Goal: Transaction & Acquisition: Book appointment/travel/reservation

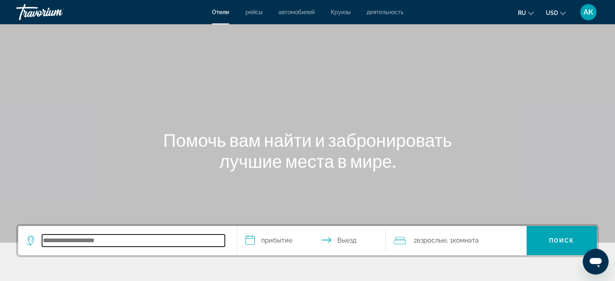
click at [85, 238] on input "Search hotel destination" at bounding box center [133, 240] width 183 height 12
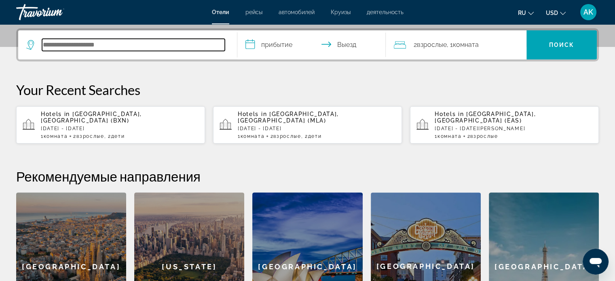
scroll to position [197, 0]
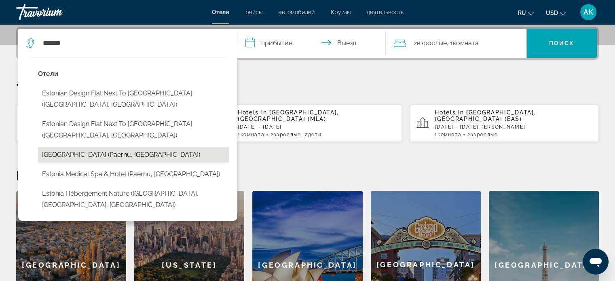
click at [150, 147] on button "[GEOGRAPHIC_DATA] (Paernu, [GEOGRAPHIC_DATA])" at bounding box center [133, 154] width 191 height 15
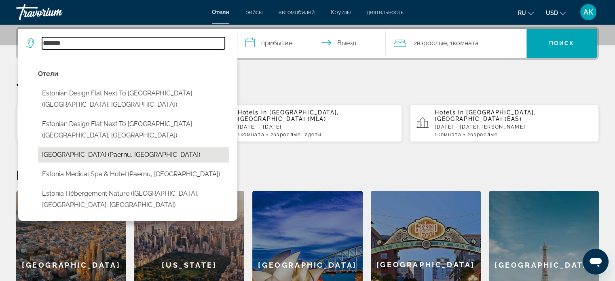
type input "**********"
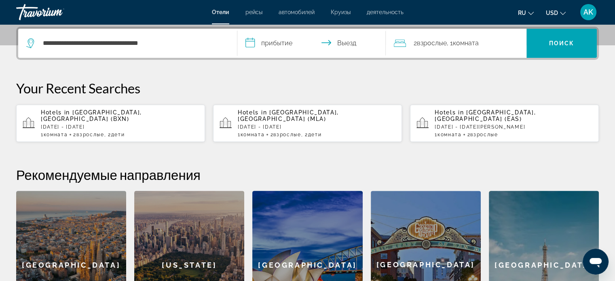
click at [282, 41] on input "**********" at bounding box center [313, 45] width 152 height 32
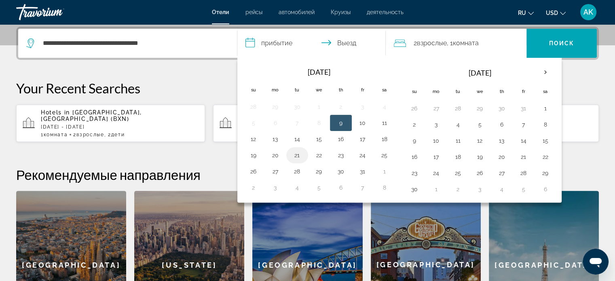
drag, startPoint x: 297, startPoint y: 152, endPoint x: 304, endPoint y: 152, distance: 6.5
click at [297, 152] on button "21" at bounding box center [297, 155] width 13 height 11
click at [321, 153] on button "22" at bounding box center [318, 155] width 13 height 11
type input "**********"
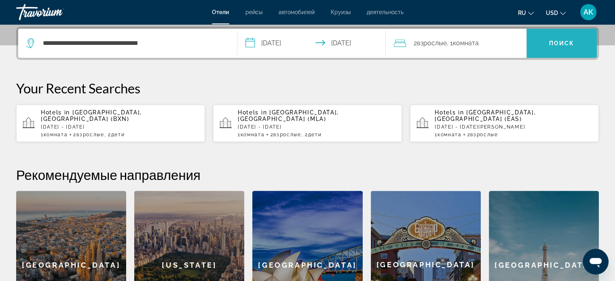
click at [546, 45] on span "Search" at bounding box center [561, 43] width 70 height 19
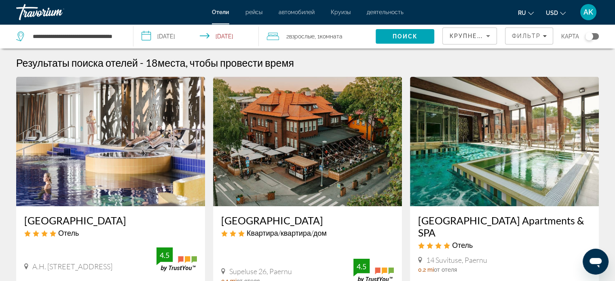
click at [560, 11] on icon "Change currency" at bounding box center [563, 14] width 6 height 6
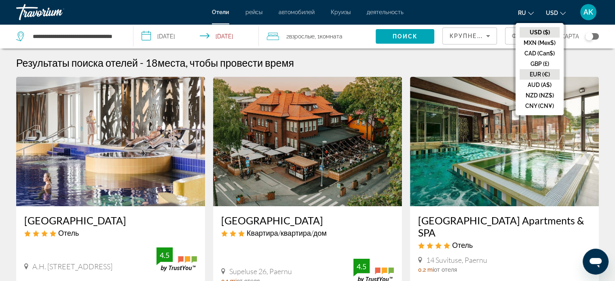
click at [543, 72] on button "EUR (€)" at bounding box center [539, 74] width 40 height 11
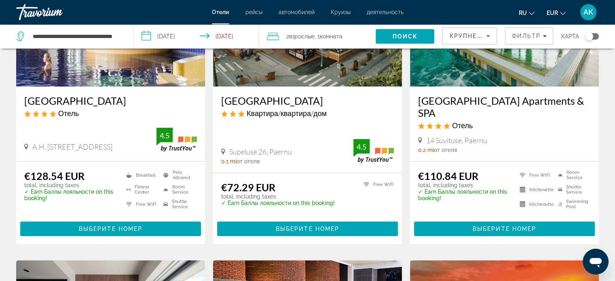
scroll to position [121, 0]
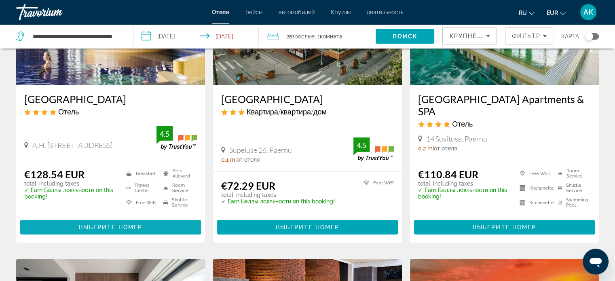
click at [140, 224] on span "Выберите номер" at bounding box center [110, 227] width 63 height 6
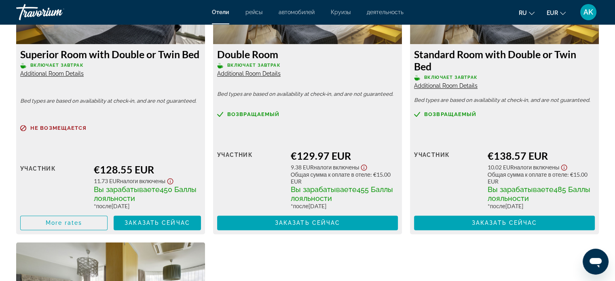
scroll to position [1212, 0]
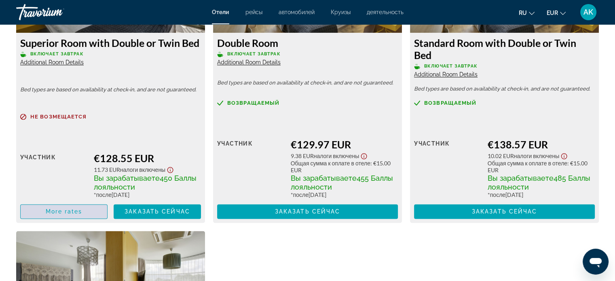
click at [81, 208] on span "More rates" at bounding box center [64, 211] width 37 height 6
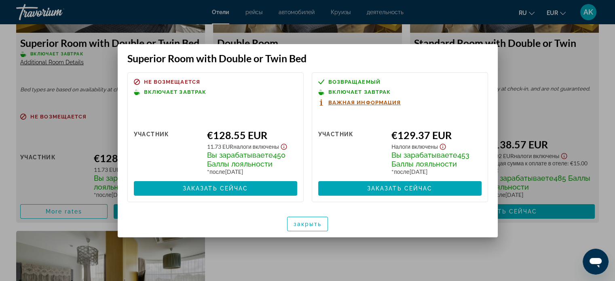
click at [568, 70] on div at bounding box center [307, 140] width 615 height 281
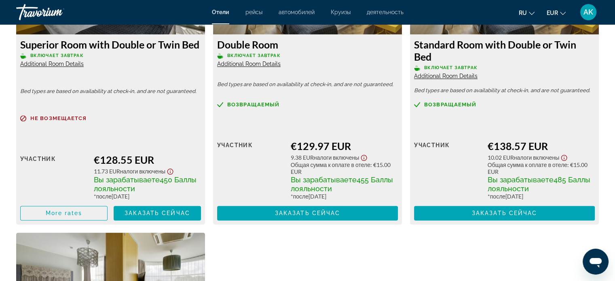
scroll to position [1212, 0]
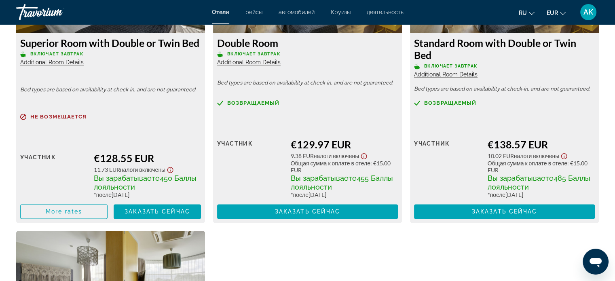
drag, startPoint x: 14, startPoint y: 124, endPoint x: 176, endPoint y: 198, distance: 178.1
click at [176, 198] on div "Superior Room with Double or Twin Bed Включает завтрак Additional Room Details …" at bounding box center [110, 77] width 197 height 291
click at [143, 124] on div "Main content" at bounding box center [110, 126] width 181 height 5
click at [153, 143] on div "Розничная цена $0.00 когда вы выкупаете участник €128.55 EUR 11.73 EUR Налоги в…" at bounding box center [110, 178] width 181 height 82
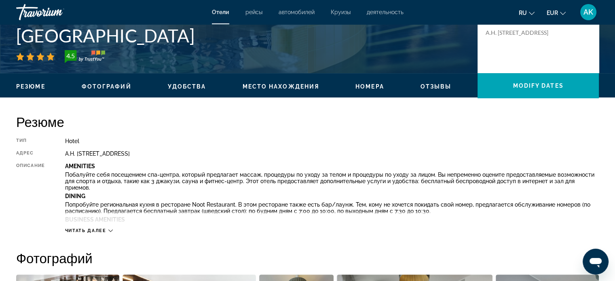
scroll to position [121, 0]
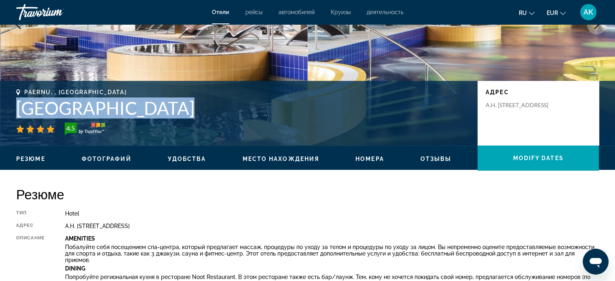
drag, startPoint x: 16, startPoint y: 108, endPoint x: 223, endPoint y: 119, distance: 208.0
click at [223, 119] on div "Paernu, , [GEOGRAPHIC_DATA] [GEOGRAPHIC_DATA] 4.5 адрес A.H. [STREET_ADDRESS]" at bounding box center [307, 113] width 615 height 48
copy div "[GEOGRAPHIC_DATA]"
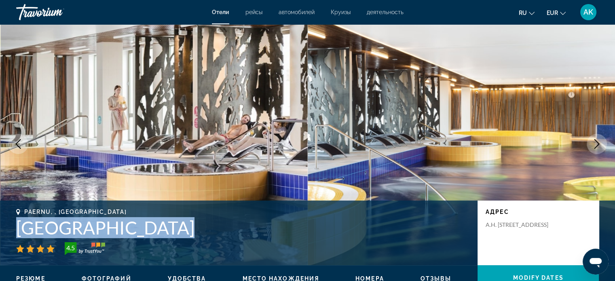
scroll to position [0, 0]
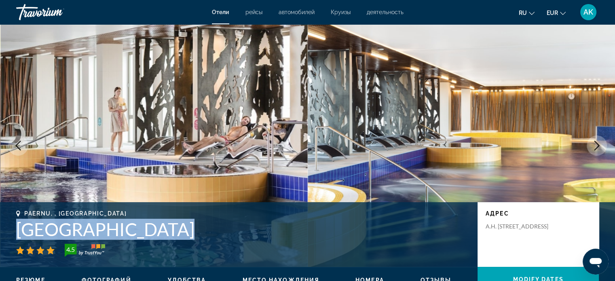
click at [595, 145] on icon "Next image" at bounding box center [597, 146] width 10 height 10
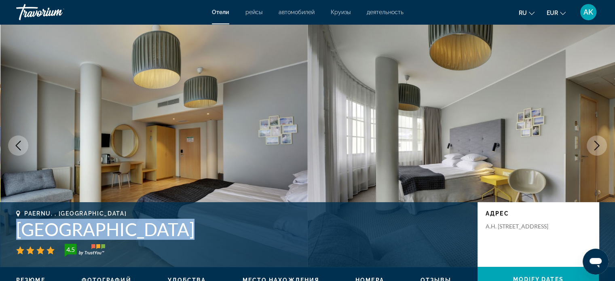
click at [595, 145] on icon "Next image" at bounding box center [597, 146] width 10 height 10
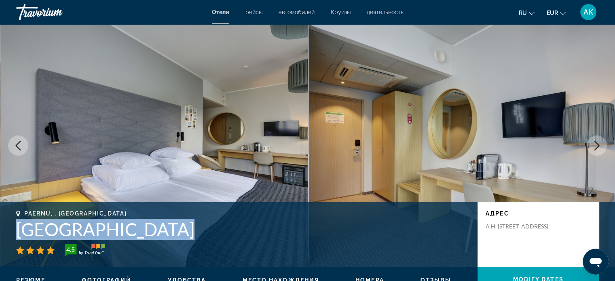
click at [25, 142] on button "Previous image" at bounding box center [18, 145] width 20 height 20
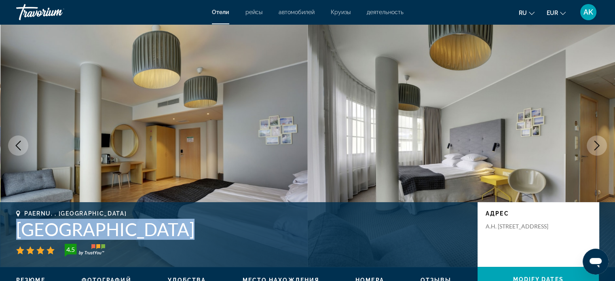
click at [598, 143] on icon "Next image" at bounding box center [597, 146] width 10 height 10
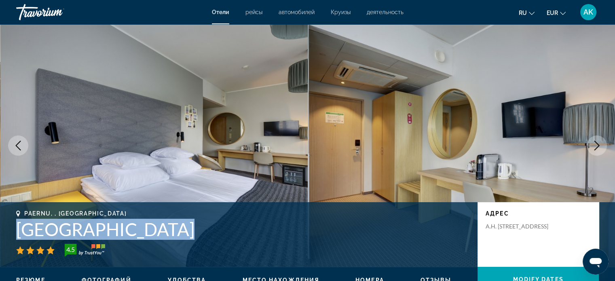
click at [598, 143] on icon "Next image" at bounding box center [597, 146] width 10 height 10
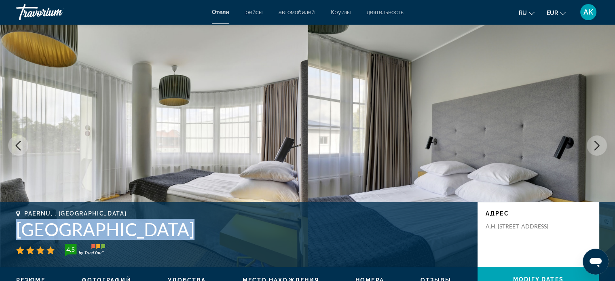
click at [598, 143] on icon "Next image" at bounding box center [597, 146] width 10 height 10
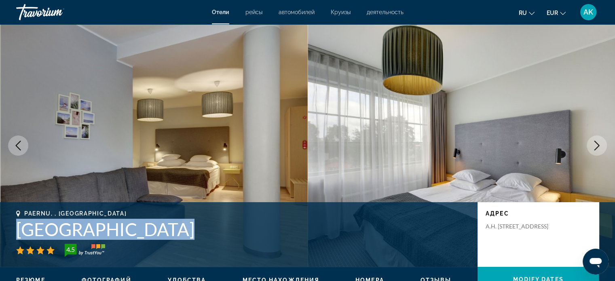
click at [598, 143] on icon "Next image" at bounding box center [597, 146] width 10 height 10
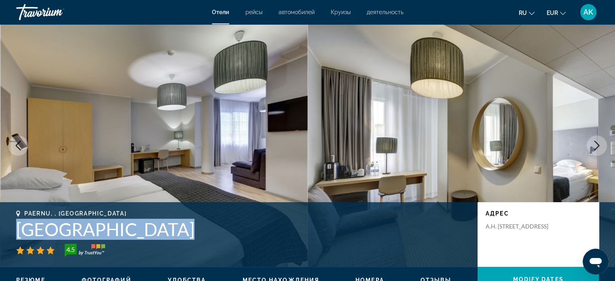
click at [598, 143] on icon "Next image" at bounding box center [597, 146] width 10 height 10
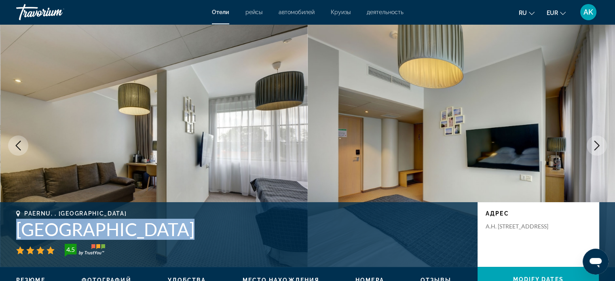
click at [598, 143] on icon "Next image" at bounding box center [597, 146] width 10 height 10
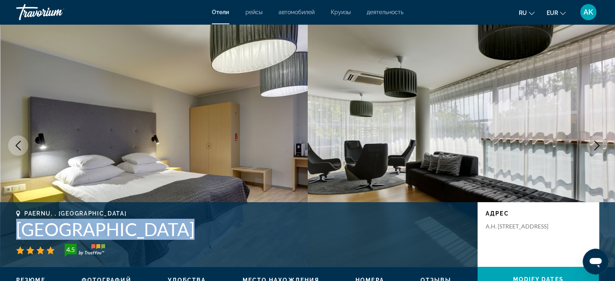
click at [598, 143] on icon "Next image" at bounding box center [597, 146] width 10 height 10
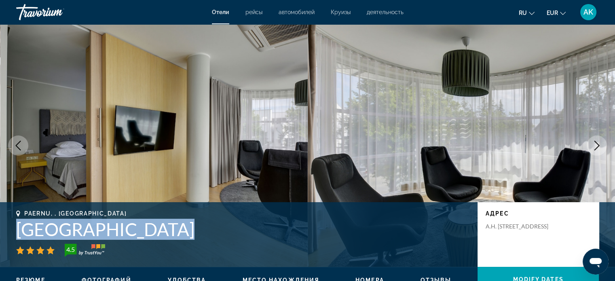
click at [598, 143] on icon "Next image" at bounding box center [597, 146] width 10 height 10
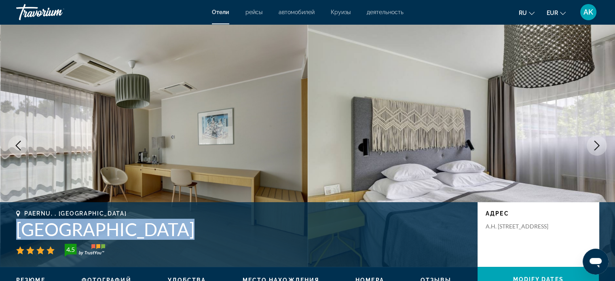
click at [598, 143] on icon "Next image" at bounding box center [597, 146] width 10 height 10
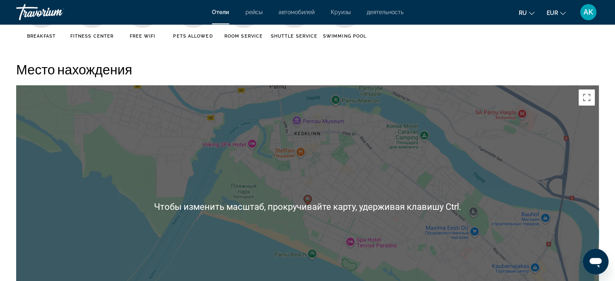
scroll to position [970, 0]
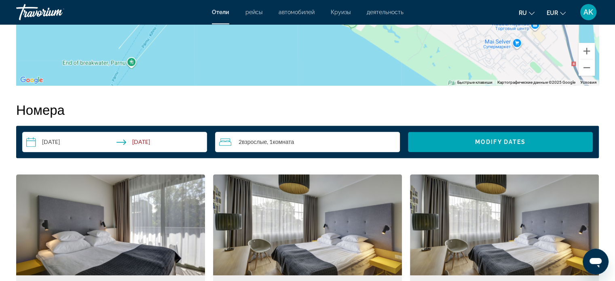
click at [160, 145] on input "**********" at bounding box center [116, 143] width 188 height 23
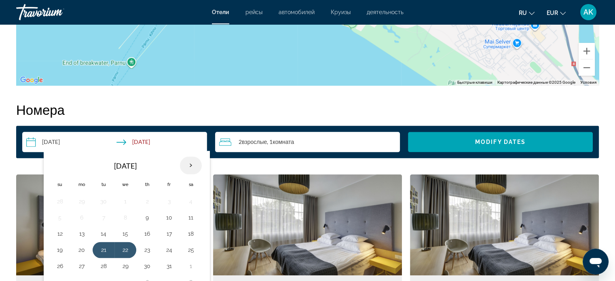
click at [189, 160] on th "Next month" at bounding box center [191, 165] width 22 height 18
click at [57, 163] on th "Previous month" at bounding box center [60, 165] width 22 height 18
click at [144, 247] on button "23" at bounding box center [147, 249] width 13 height 11
click at [170, 246] on button "24" at bounding box center [168, 249] width 13 height 11
type input "**********"
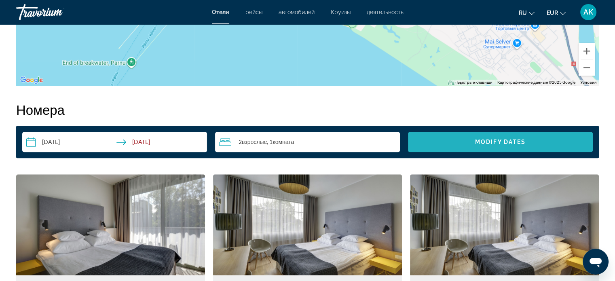
click at [525, 135] on span "Search widget" at bounding box center [500, 141] width 185 height 19
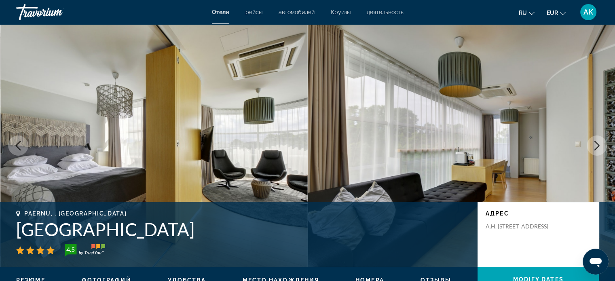
click at [223, 11] on span "Отели" at bounding box center [220, 12] width 17 height 6
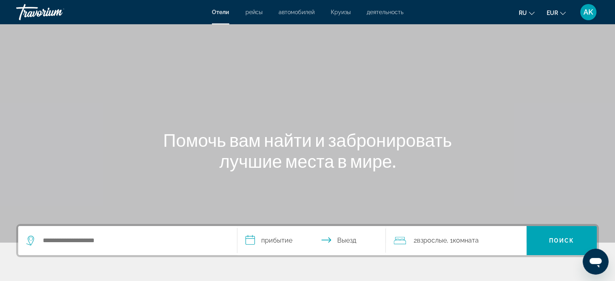
click at [133, 247] on div "Search widget" at bounding box center [127, 240] width 202 height 29
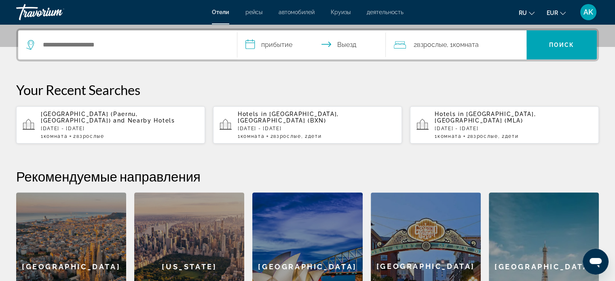
scroll to position [197, 0]
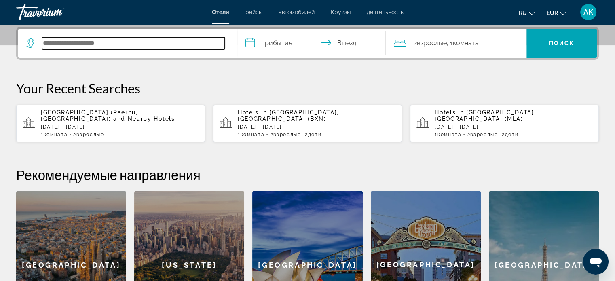
click at [126, 46] on input "Search hotel destination" at bounding box center [133, 43] width 183 height 12
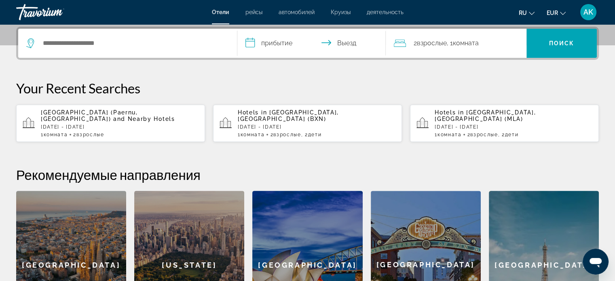
click at [173, 115] on p "[GEOGRAPHIC_DATA] (Paernu, [GEOGRAPHIC_DATA]) and Nearby Hotels" at bounding box center [120, 115] width 158 height 13
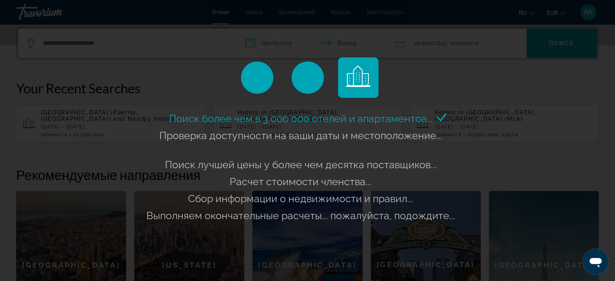
click at [136, 48] on div "Поиск более чем в 3 000 000 отелей и апартаментов..." at bounding box center [307, 140] width 615 height 281
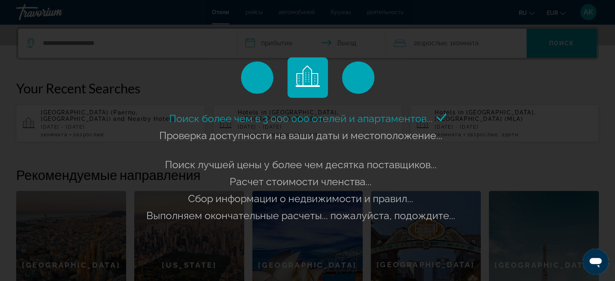
click at [145, 44] on div "Поиск более чем в 3 000 000 отелей и апартаментов..." at bounding box center [307, 140] width 615 height 281
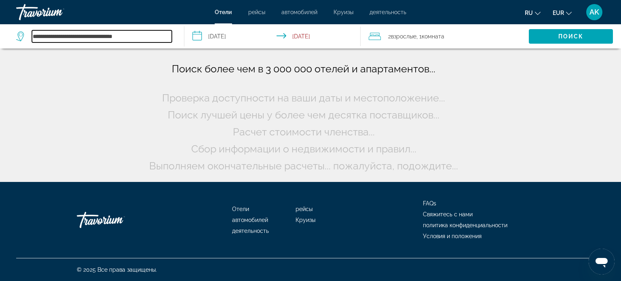
click at [145, 34] on input "**********" at bounding box center [102, 36] width 140 height 12
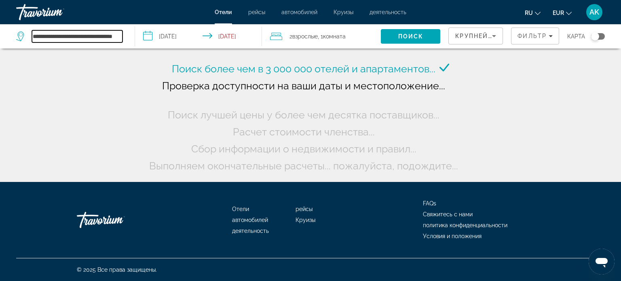
drag, startPoint x: 147, startPoint y: 38, endPoint x: 0, endPoint y: 30, distance: 147.3
click at [0, 30] on app-destination-search "**********" at bounding box center [67, 36] width 135 height 24
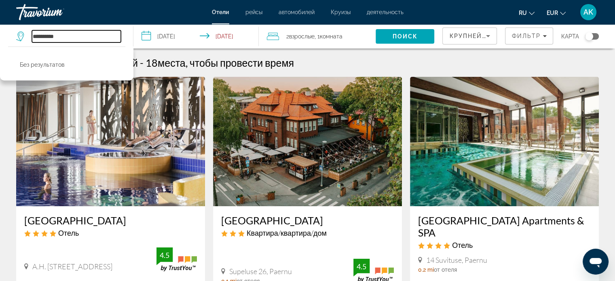
scroll to position [121, 0]
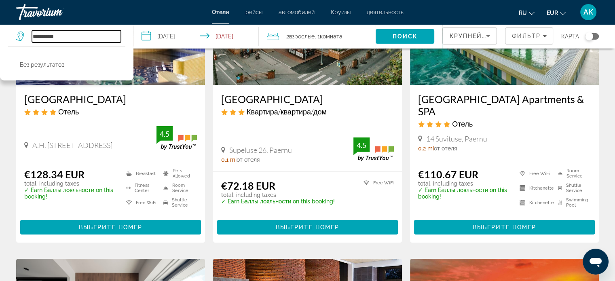
drag, startPoint x: 65, startPoint y: 37, endPoint x: 5, endPoint y: 31, distance: 60.9
click at [2, 35] on app-destination-search "**********" at bounding box center [66, 36] width 133 height 24
type input "******"
click at [390, 36] on span "Search" at bounding box center [404, 36] width 59 height 19
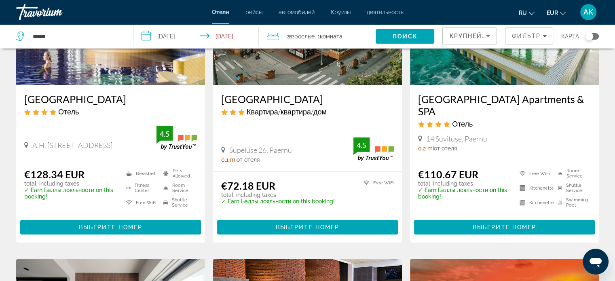
click at [504, 100] on h3 "[GEOGRAPHIC_DATA] Apartments & SPA" at bounding box center [504, 105] width 173 height 24
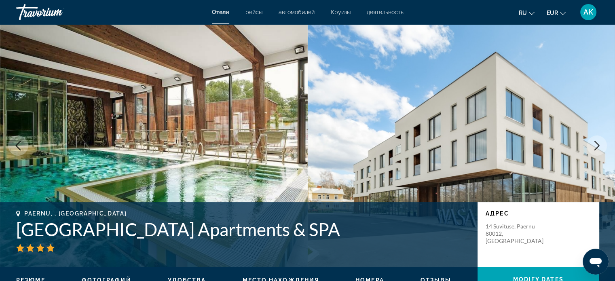
click at [117, 245] on div "Main content" at bounding box center [242, 248] width 453 height 8
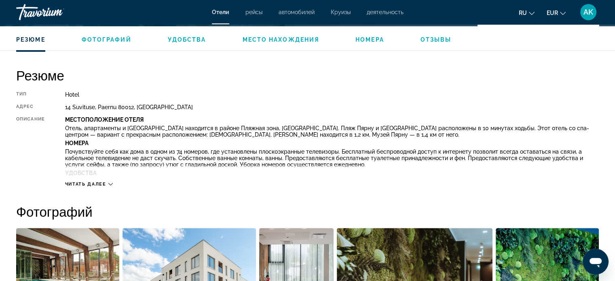
scroll to position [242, 0]
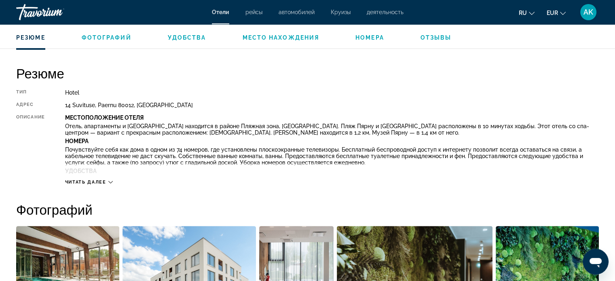
click at [92, 179] on button "Читать далее" at bounding box center [89, 182] width 48 height 6
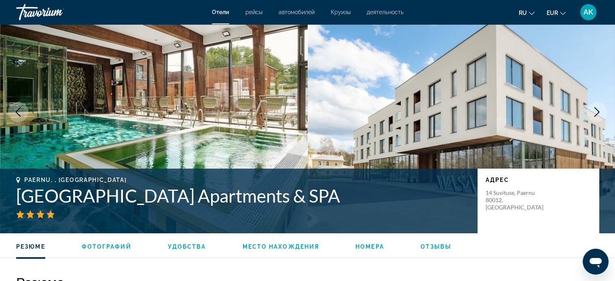
scroll to position [0, 0]
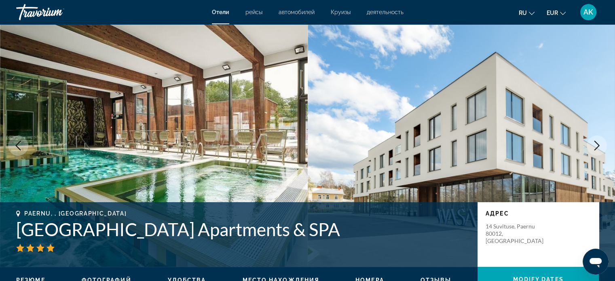
click at [595, 145] on icon "Next image" at bounding box center [597, 146] width 10 height 10
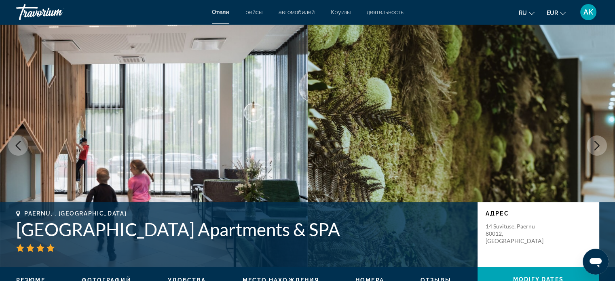
click at [595, 145] on icon "Next image" at bounding box center [597, 146] width 10 height 10
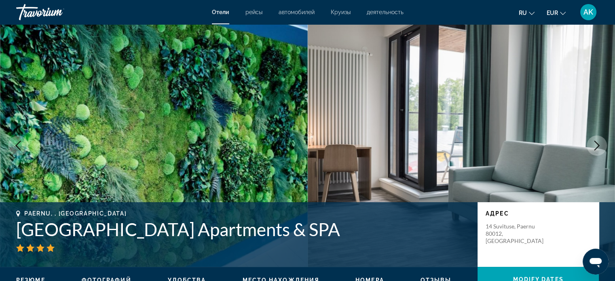
click at [595, 145] on icon "Next image" at bounding box center [597, 146] width 10 height 10
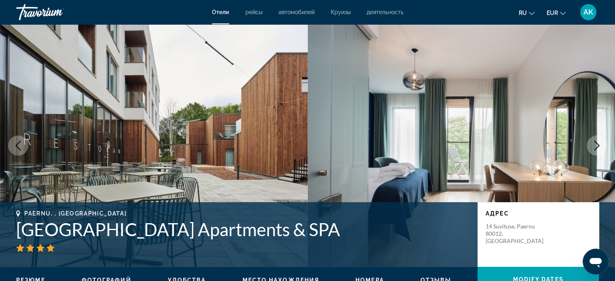
click at [595, 145] on icon "Next image" at bounding box center [597, 146] width 10 height 10
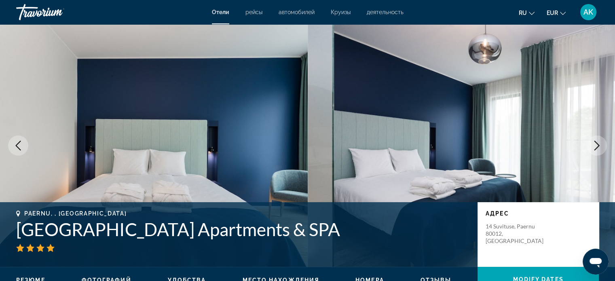
click at [595, 145] on icon "Next image" at bounding box center [597, 146] width 10 height 10
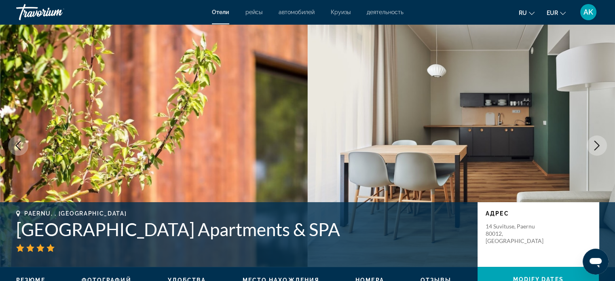
click at [595, 145] on icon "Next image" at bounding box center [597, 146] width 10 height 10
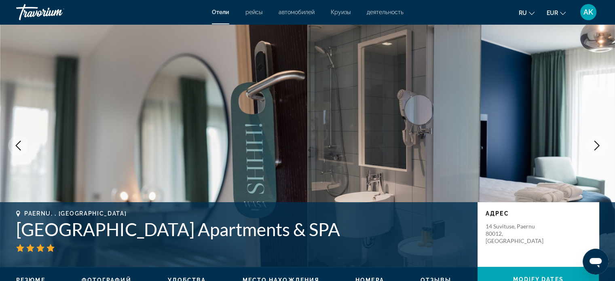
click at [595, 145] on icon "Next image" at bounding box center [597, 146] width 10 height 10
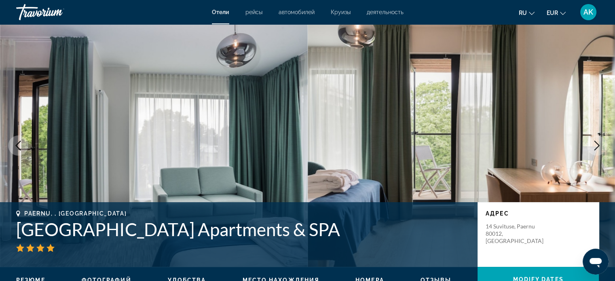
click at [595, 145] on icon "Next image" at bounding box center [597, 146] width 10 height 10
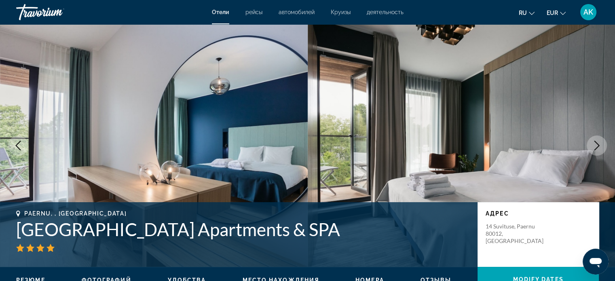
click at [595, 145] on icon "Next image" at bounding box center [597, 146] width 10 height 10
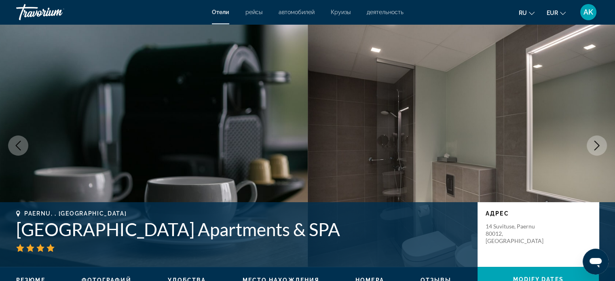
click at [595, 145] on icon "Next image" at bounding box center [597, 146] width 10 height 10
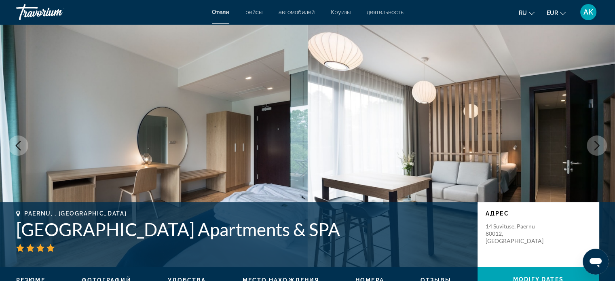
click at [595, 145] on icon "Next image" at bounding box center [597, 146] width 10 height 10
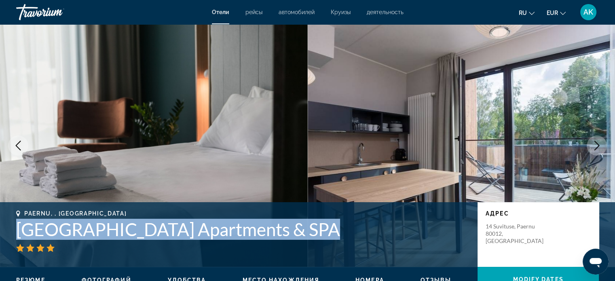
drag, startPoint x: 18, startPoint y: 226, endPoint x: 317, endPoint y: 221, distance: 299.1
click at [317, 221] on h1 "[GEOGRAPHIC_DATA] Apartments & SPA" at bounding box center [242, 229] width 453 height 21
copy h1 "[GEOGRAPHIC_DATA] Apartments & SPA"
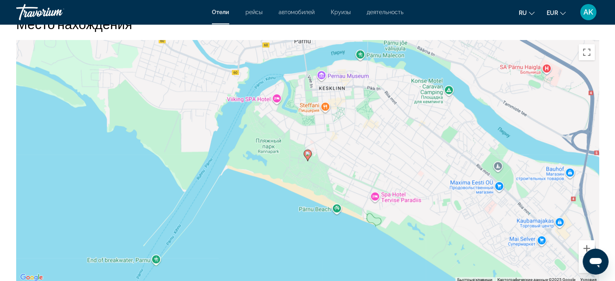
scroll to position [970, 0]
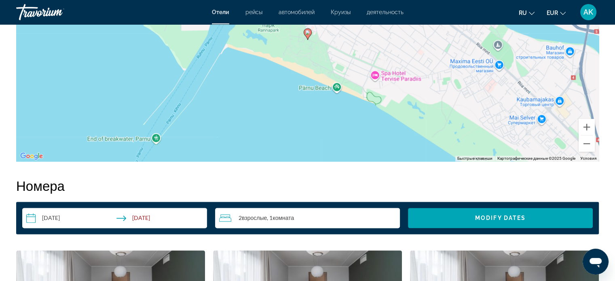
click at [107, 181] on h2 "Номера" at bounding box center [307, 185] width 582 height 16
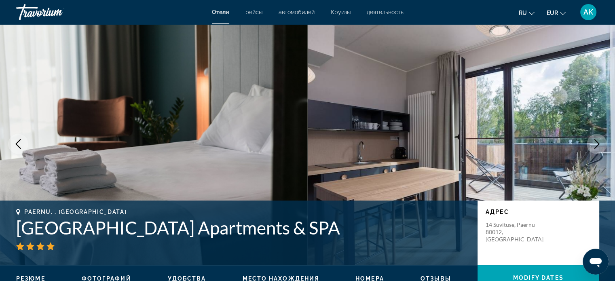
scroll to position [0, 0]
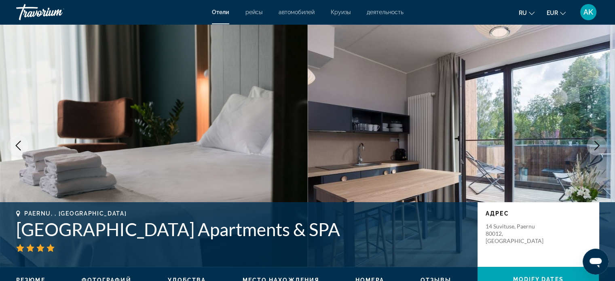
click at [226, 11] on span "Отели" at bounding box center [220, 12] width 17 height 6
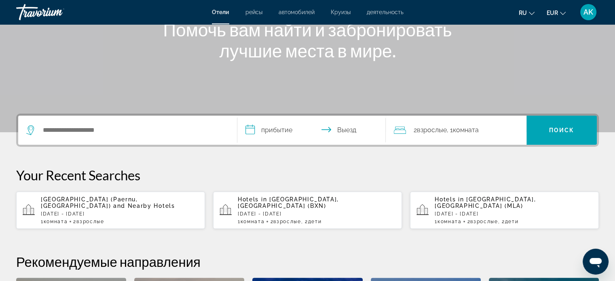
scroll to position [121, 0]
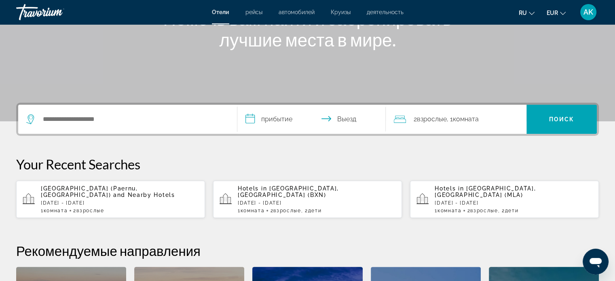
click at [121, 187] on span "[GEOGRAPHIC_DATA] (Paernu, [GEOGRAPHIC_DATA])" at bounding box center [89, 191] width 97 height 13
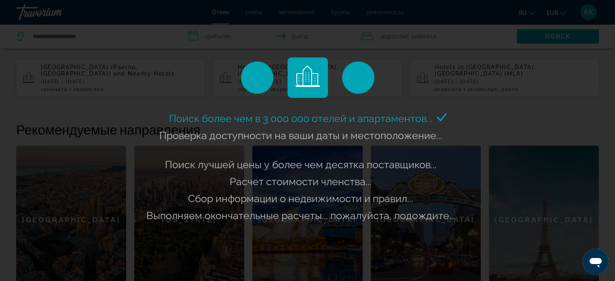
scroll to position [364, 0]
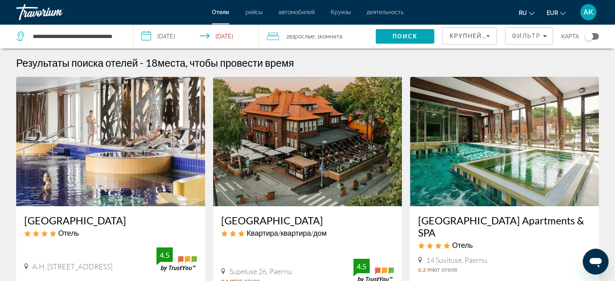
scroll to position [121, 0]
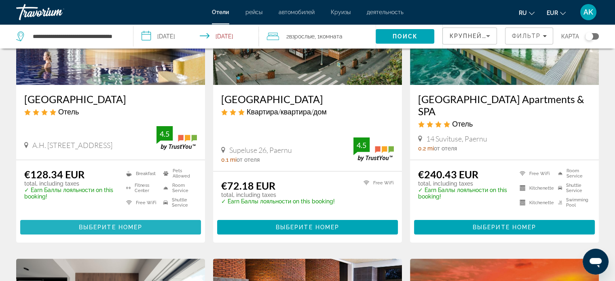
click at [136, 224] on span "Выберите номер" at bounding box center [110, 227] width 63 height 6
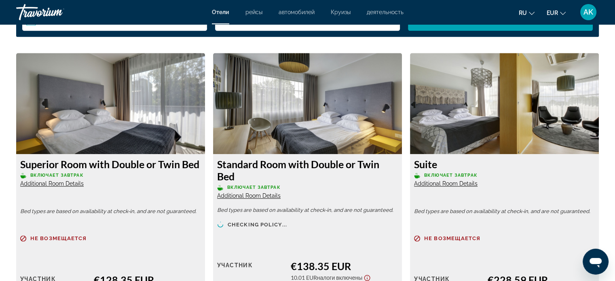
scroll to position [1212, 0]
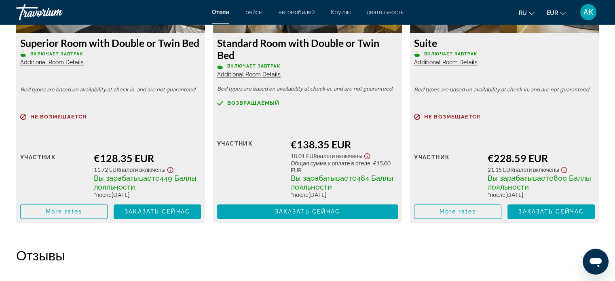
click at [172, 168] on icon "Show Taxes and Fees disclaimer" at bounding box center [170, 170] width 6 height 6
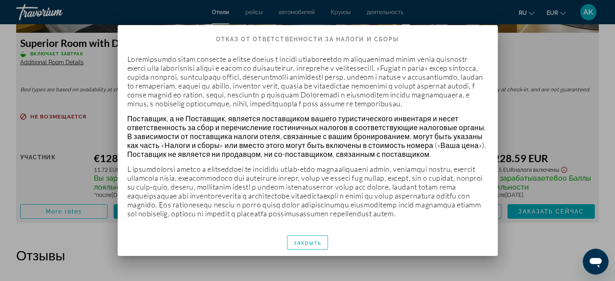
scroll to position [0, 0]
click at [306, 246] on span "button" at bounding box center [307, 242] width 40 height 19
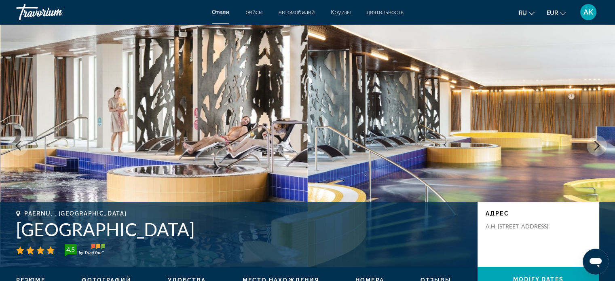
click at [286, 12] on span "автомобилей" at bounding box center [296, 12] width 36 height 6
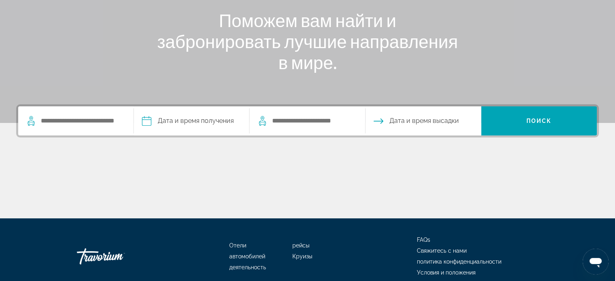
scroll to position [121, 0]
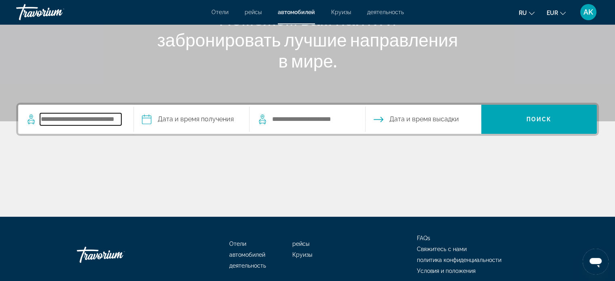
click at [91, 119] on input "Search pickup location" at bounding box center [80, 119] width 81 height 12
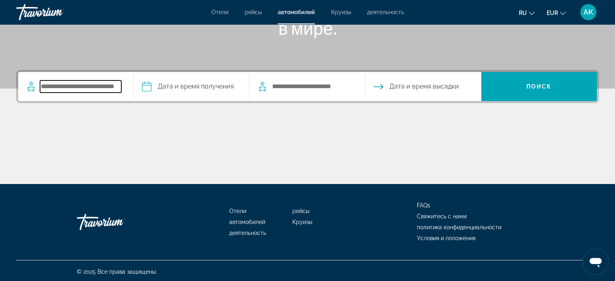
scroll to position [156, 0]
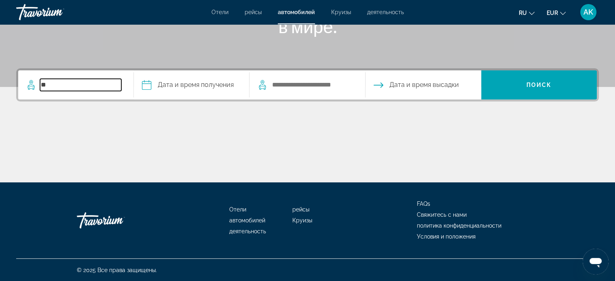
type input "*"
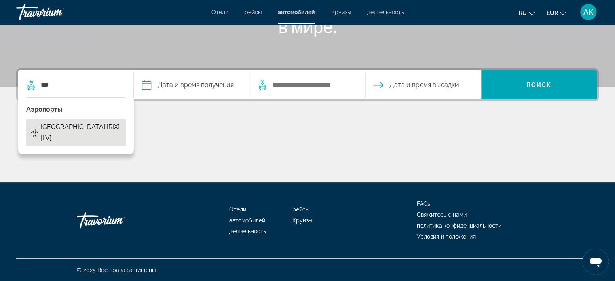
click at [87, 123] on span "[GEOGRAPHIC_DATA] [RIX] [LV]" at bounding box center [81, 132] width 81 height 23
type input "**********"
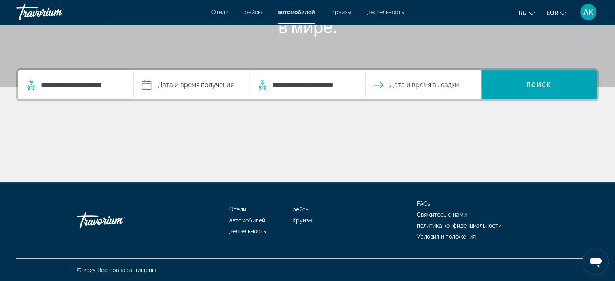
click at [183, 89] on input "Pickup date" at bounding box center [191, 86] width 119 height 32
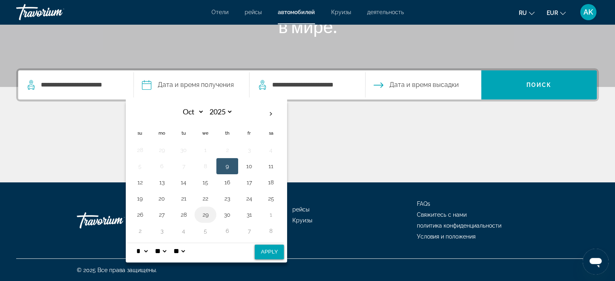
click at [207, 214] on button "29" at bounding box center [205, 214] width 13 height 11
click at [270, 251] on button "Apply" at bounding box center [269, 252] width 29 height 15
type input "**********"
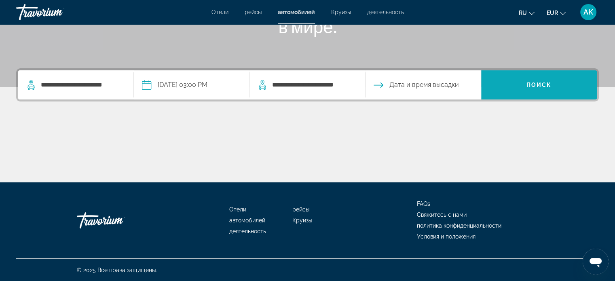
click at [529, 93] on span "Search" at bounding box center [539, 84] width 116 height 19
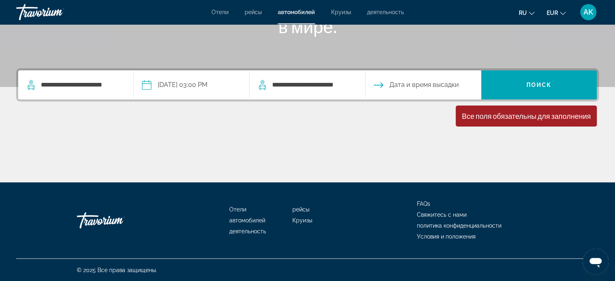
click at [509, 118] on div "Все поля обязательны для заполнения" at bounding box center [526, 116] width 129 height 9
click at [420, 85] on input "Drop-off date" at bounding box center [422, 86] width 119 height 32
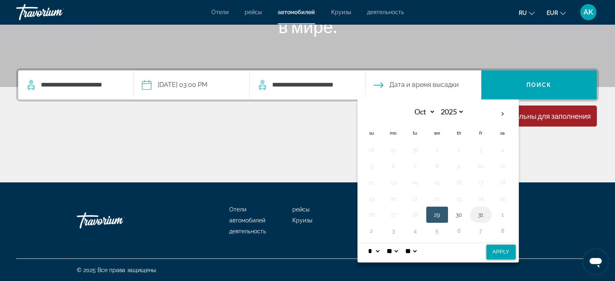
click at [481, 213] on button "31" at bounding box center [480, 214] width 13 height 11
click at [501, 252] on button "Apply" at bounding box center [500, 252] width 29 height 15
type input "**********"
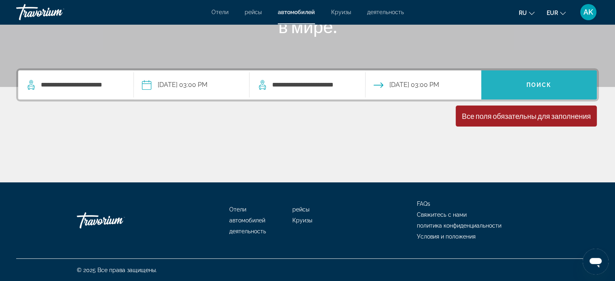
click at [519, 90] on span "Search" at bounding box center [539, 84] width 116 height 19
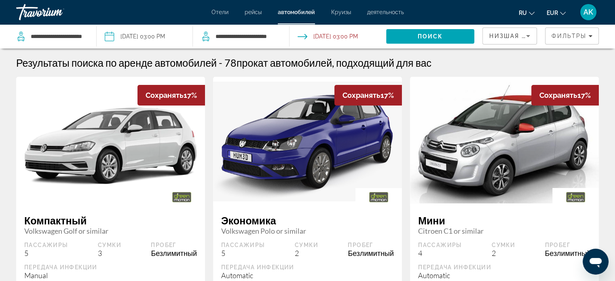
click at [221, 13] on span "Отели" at bounding box center [219, 12] width 17 height 6
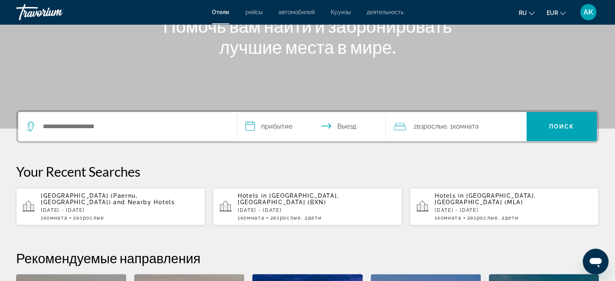
scroll to position [121, 0]
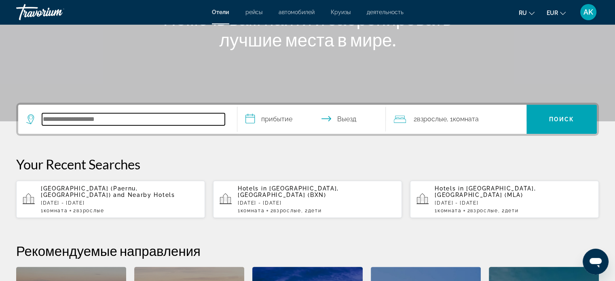
click at [158, 117] on input "Search hotel destination" at bounding box center [133, 119] width 183 height 12
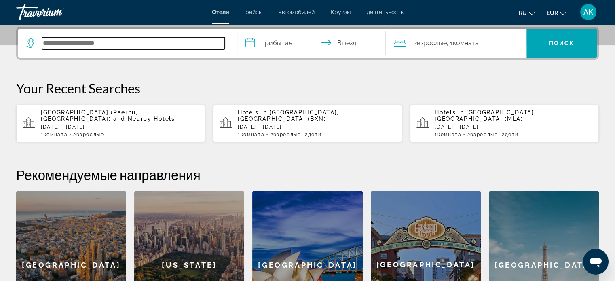
scroll to position [197, 0]
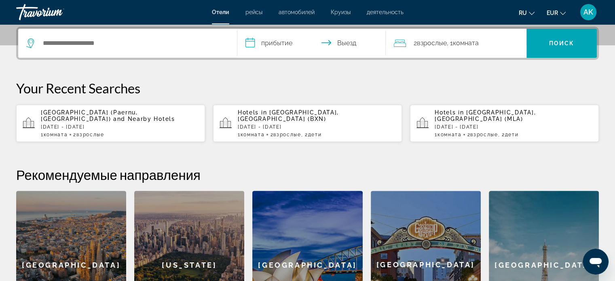
click at [111, 119] on p "[GEOGRAPHIC_DATA] (Paernu, [GEOGRAPHIC_DATA]) and Nearby Hotels" at bounding box center [120, 115] width 158 height 13
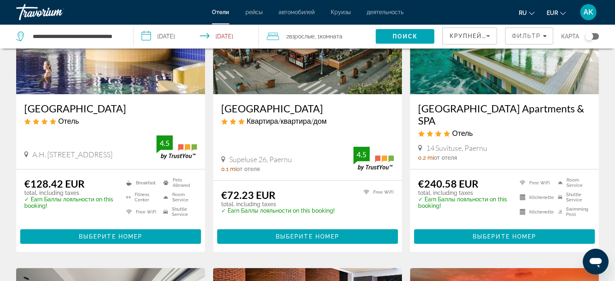
scroll to position [121, 0]
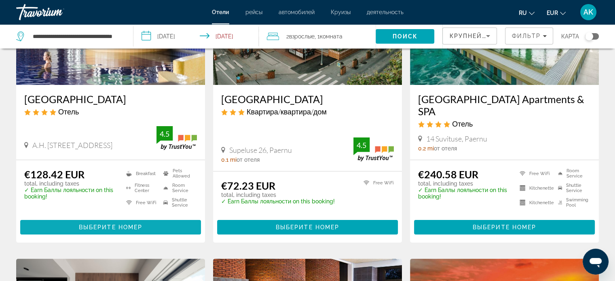
click at [152, 218] on span "Main content" at bounding box center [110, 226] width 181 height 19
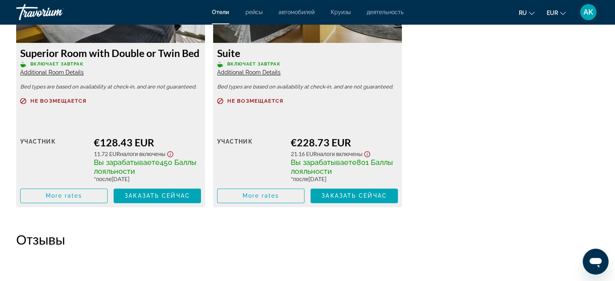
scroll to position [1212, 0]
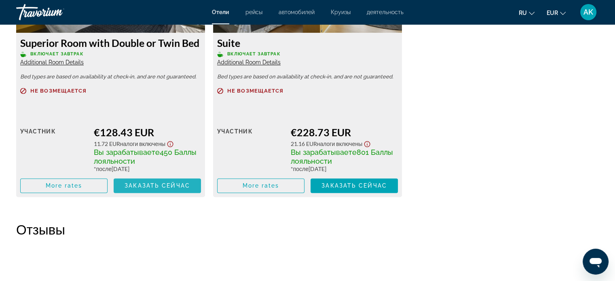
click at [136, 188] on span "Заказать сейчас" at bounding box center [156, 185] width 65 height 6
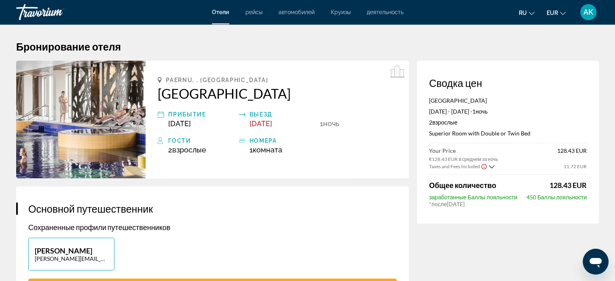
click at [485, 167] on icon "Show Taxes and Fees disclaimer" at bounding box center [484, 166] width 6 height 7
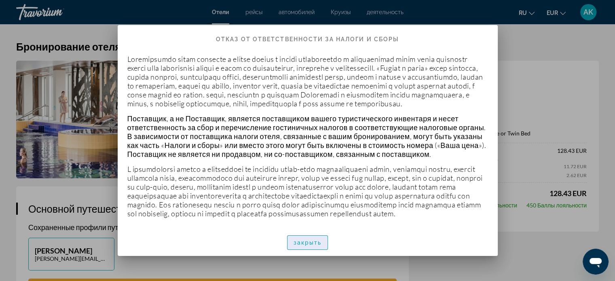
click at [312, 244] on span "закрыть" at bounding box center [307, 242] width 28 height 6
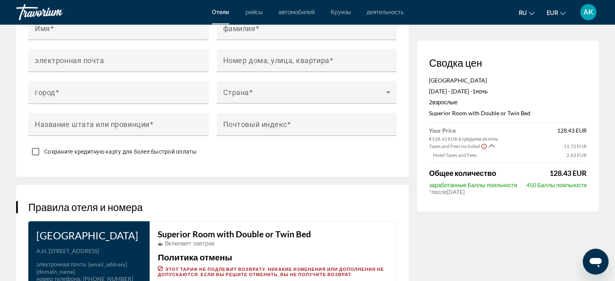
scroll to position [970, 0]
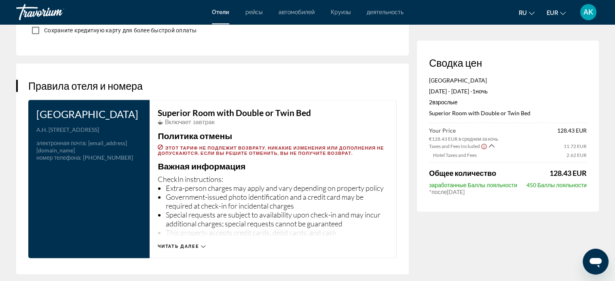
click at [187, 244] on span "Читать далее" at bounding box center [178, 246] width 41 height 5
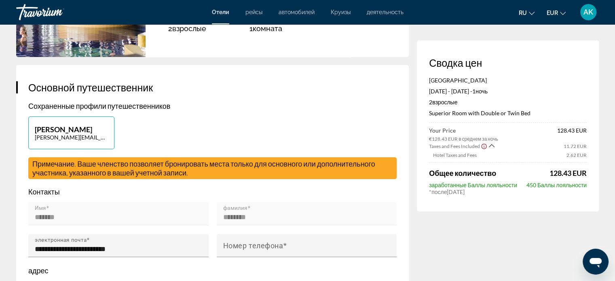
scroll to position [0, 0]
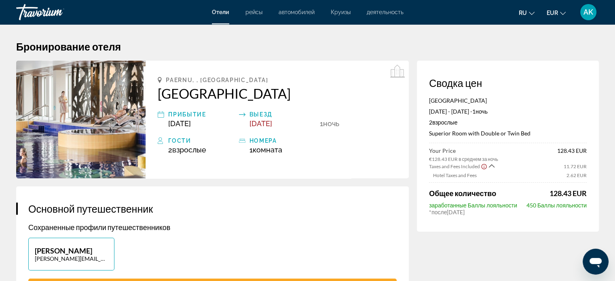
click at [37, 11] on div "Travorium" at bounding box center [56, 12] width 81 height 21
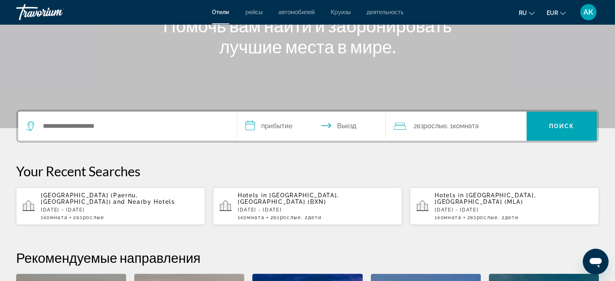
scroll to position [121, 0]
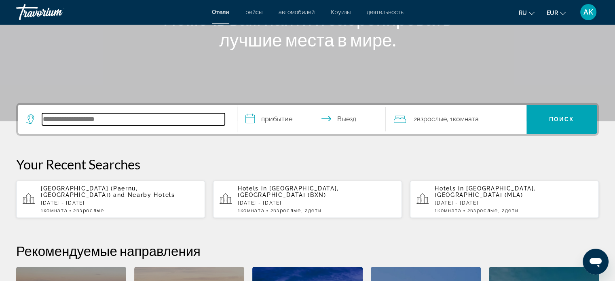
click at [155, 120] on input "Search hotel destination" at bounding box center [133, 119] width 183 height 12
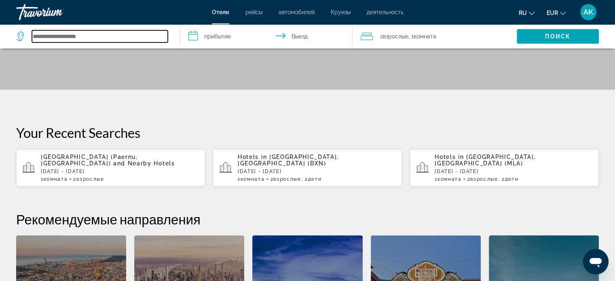
scroll to position [131, 0]
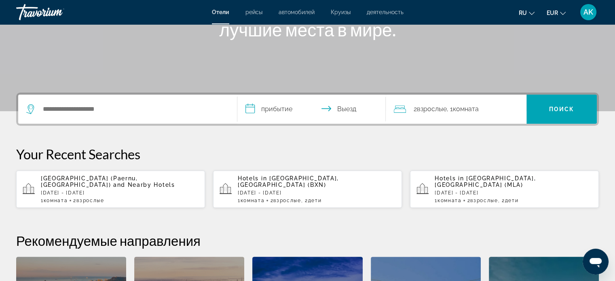
click at [138, 180] on span "[GEOGRAPHIC_DATA] (Paernu, [GEOGRAPHIC_DATA])" at bounding box center [89, 181] width 97 height 13
